Goal: Communication & Community: Share content

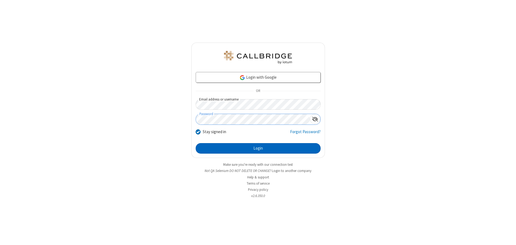
click at [258, 148] on button "Login" at bounding box center [258, 148] width 125 height 11
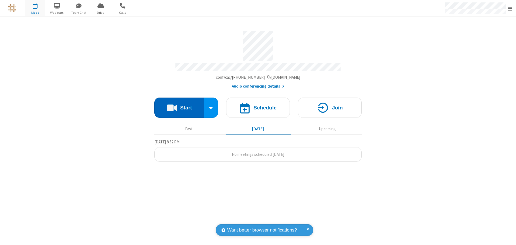
click at [179, 106] on button "Start" at bounding box center [179, 108] width 50 height 20
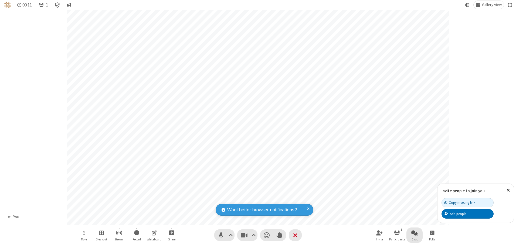
click at [414, 233] on span "Open chat" at bounding box center [414, 232] width 6 height 7
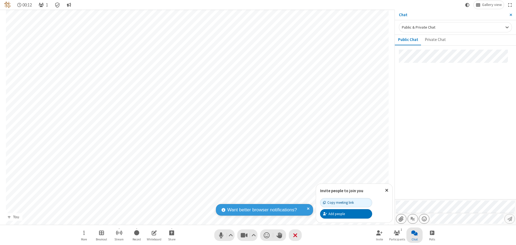
type input "C:\fakepath\doc_test.docx"
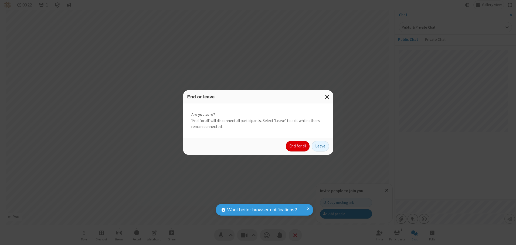
click at [298, 146] on button "End for all" at bounding box center [298, 146] width 24 height 11
